Goal: Check status

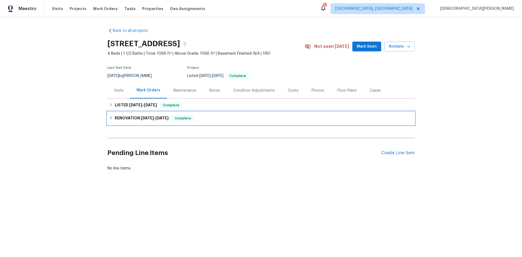
click at [148, 116] on span "[DATE]" at bounding box center [147, 118] width 13 height 4
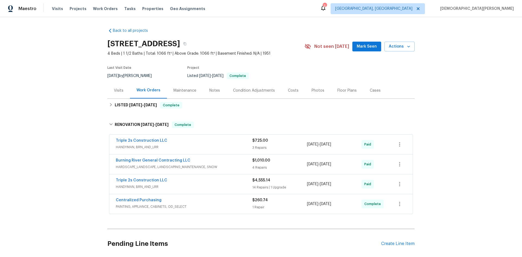
click at [173, 168] on span "HARDSCAPE_LANDSCAPE, LANDSCAPING_MAINTENANCE, SNOW" at bounding box center [184, 166] width 136 height 5
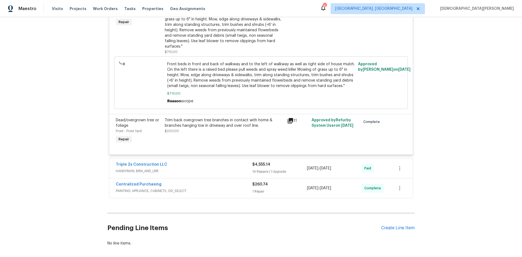
scroll to position [299, 0]
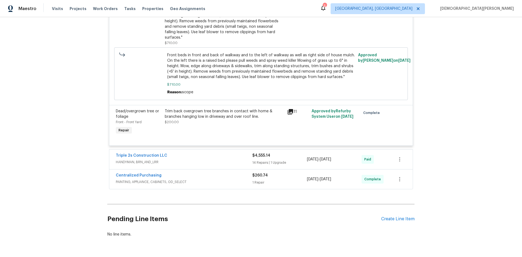
click at [185, 159] on div "Triple 2s Construction LLC HANDYMAN, BRN_AND_LRR" at bounding box center [184, 159] width 136 height 13
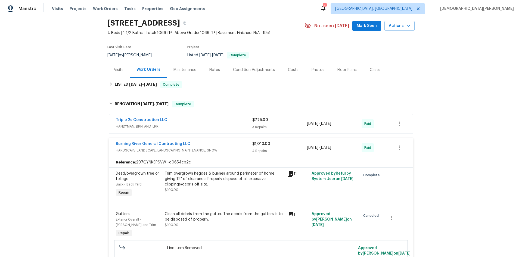
scroll to position [0, 0]
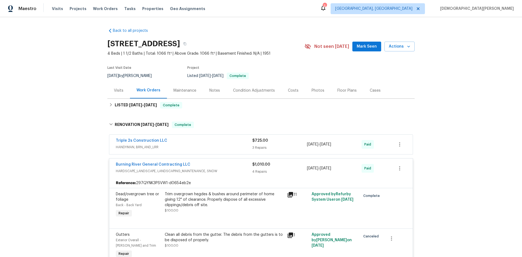
click at [132, 101] on div "LISTED [DATE] - [DATE] Complete" at bounding box center [260, 105] width 307 height 13
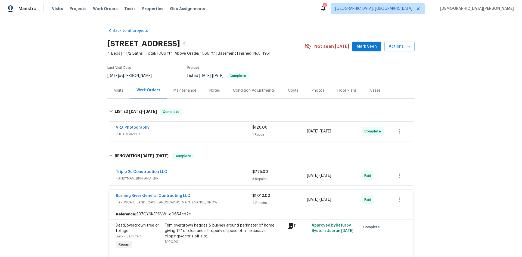
click at [124, 91] on div "Visits" at bounding box center [118, 90] width 23 height 16
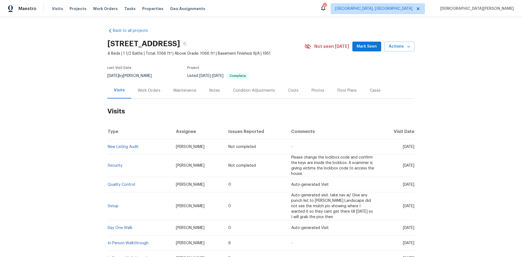
click at [140, 94] on div "Work Orders" at bounding box center [149, 90] width 36 height 16
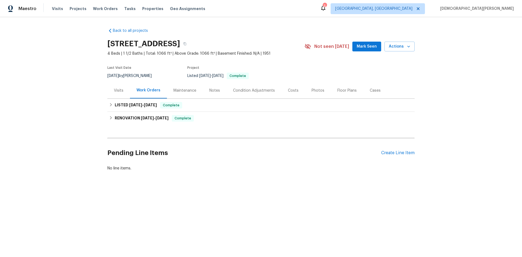
click at [173, 89] on div "Maintenance" at bounding box center [184, 90] width 23 height 5
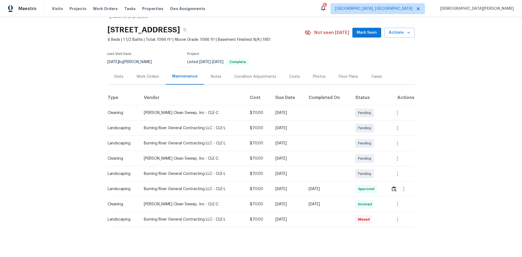
scroll to position [21, 0]
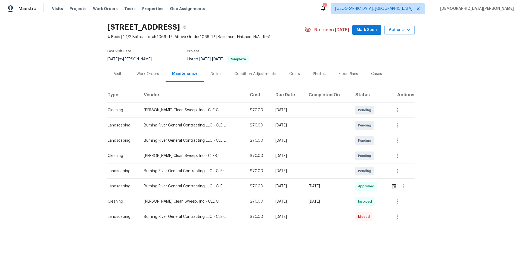
click at [148, 77] on div "Work Orders" at bounding box center [148, 74] width 36 height 16
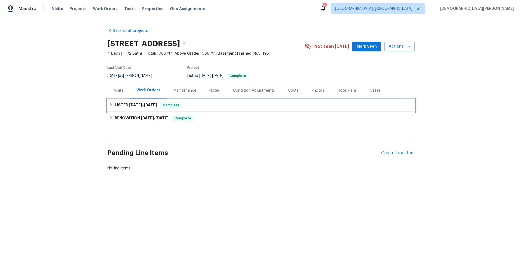
click at [150, 104] on span "[DATE]" at bounding box center [150, 105] width 13 height 4
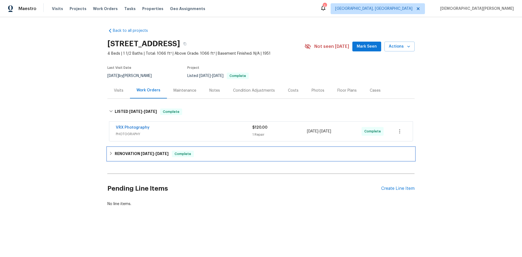
click at [141, 155] on span "[DATE]" at bounding box center [147, 154] width 13 height 4
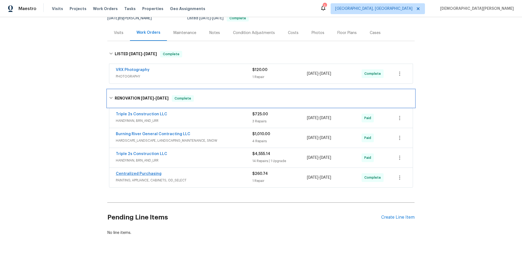
scroll to position [77, 0]
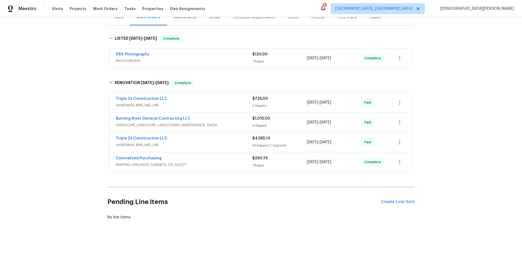
click at [199, 142] on span "HANDYMAN, BRN_AND_LRR" at bounding box center [184, 144] width 136 height 5
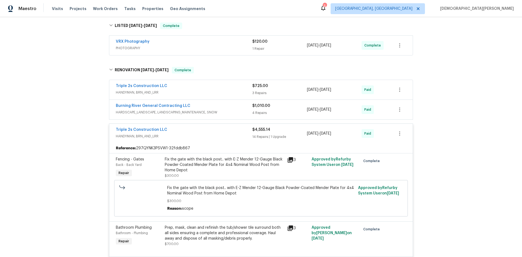
scroll to position [50, 0]
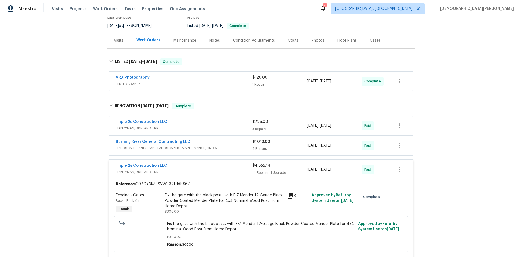
click at [118, 39] on div "Visits" at bounding box center [119, 40] width 10 height 5
